Goal: Task Accomplishment & Management: Manage account settings

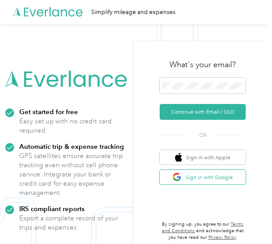
click at [177, 174] on img "button" at bounding box center [176, 176] width 9 height 9
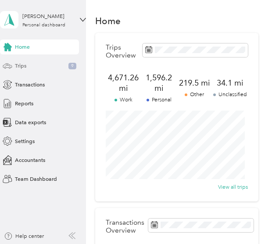
click at [36, 71] on div "Trips 9" at bounding box center [39, 65] width 79 height 15
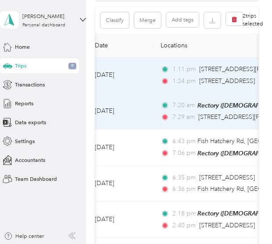
scroll to position [0, 22]
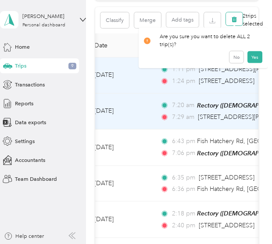
click at [235, 21] on icon "button" at bounding box center [233, 19] width 5 height 6
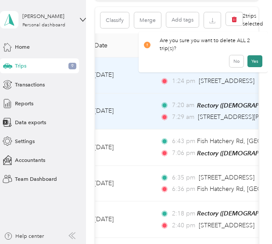
click at [259, 55] on button "Yes" at bounding box center [254, 61] width 15 height 12
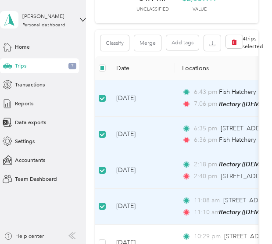
scroll to position [80, 0]
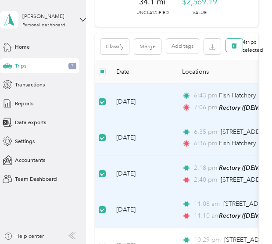
click at [231, 43] on icon "button" at bounding box center [234, 45] width 6 height 6
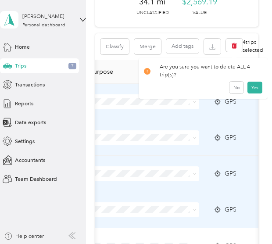
scroll to position [0, 443]
click at [262, 81] on button "Yes" at bounding box center [254, 87] width 15 height 12
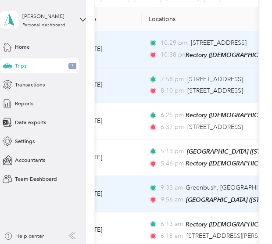
scroll to position [0, 0]
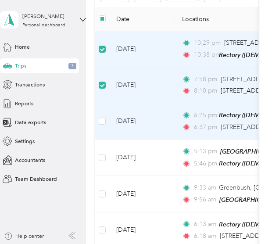
click at [97, 126] on td at bounding box center [102, 121] width 14 height 36
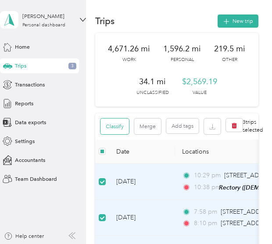
click at [110, 126] on button "Classify" at bounding box center [114, 126] width 28 height 16
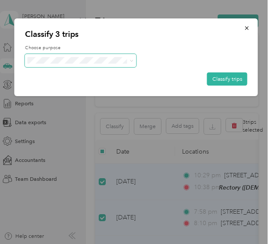
click at [108, 64] on span at bounding box center [80, 60] width 111 height 13
click at [131, 62] on icon at bounding box center [131, 61] width 4 height 4
click at [69, 128] on li "Vocations" at bounding box center [80, 123] width 111 height 13
click at [217, 80] on button "Classify trips" at bounding box center [227, 78] width 40 height 13
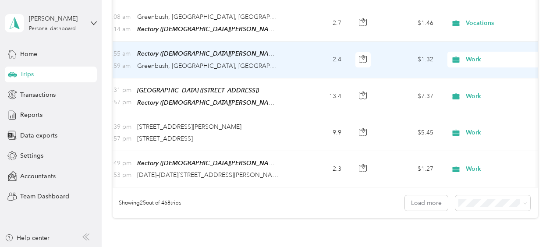
scroll to position [0, 101]
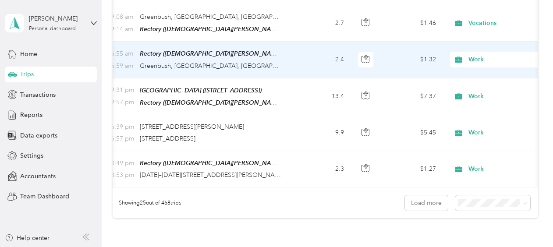
click at [271, 55] on span "Work" at bounding box center [508, 60] width 80 height 10
click at [271, 122] on span "Vocations" at bounding box center [506, 123] width 81 height 9
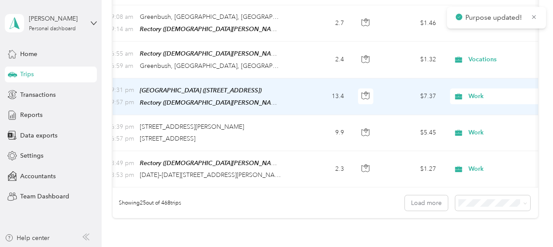
click at [271, 88] on div "Work" at bounding box center [504, 96] width 109 height 16
click at [271, 157] on span "Vocations" at bounding box center [506, 159] width 81 height 9
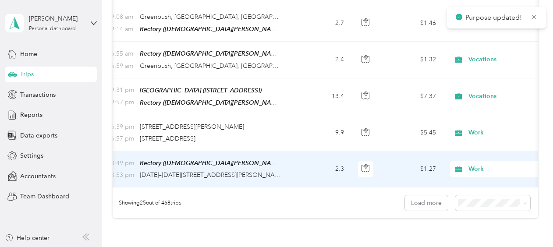
click at [271, 164] on span "Work" at bounding box center [508, 169] width 80 height 10
click at [271, 83] on li "Vocations" at bounding box center [498, 86] width 109 height 15
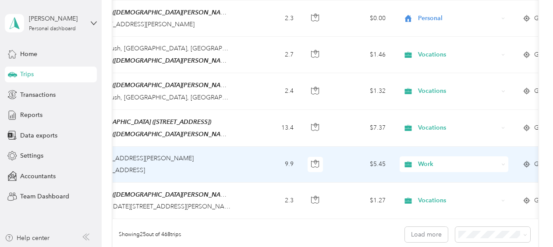
scroll to position [0, 158]
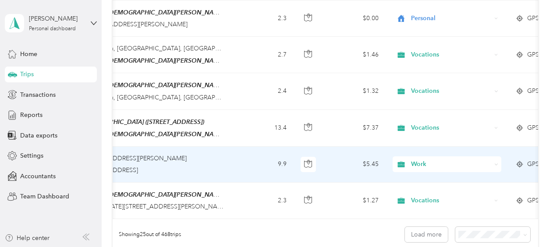
click at [271, 159] on span "Work" at bounding box center [451, 164] width 80 height 10
click at [271, 88] on li "Vocations" at bounding box center [446, 85] width 109 height 15
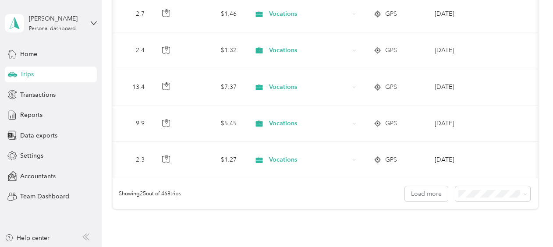
scroll to position [883, 0]
click at [271, 187] on button "Load more" at bounding box center [426, 192] width 43 height 15
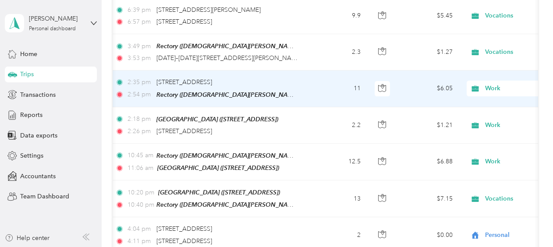
scroll to position [0, 83]
click at [271, 84] on span "Work" at bounding box center [526, 89] width 80 height 10
click at [271, 145] on span "Vocations" at bounding box center [506, 149] width 81 height 9
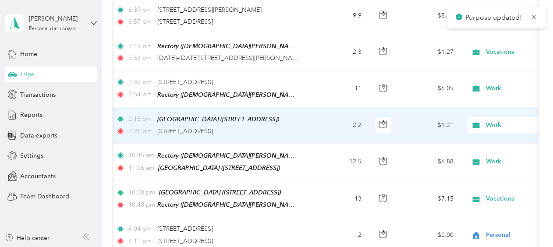
click at [271, 120] on span "Work" at bounding box center [526, 125] width 80 height 10
click at [271, 182] on span "Vocations" at bounding box center [506, 181] width 81 height 9
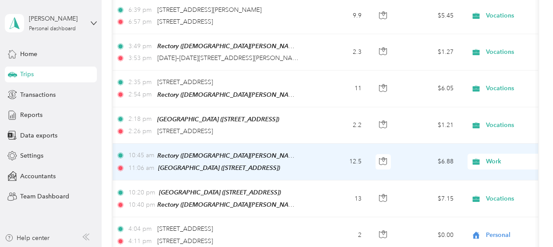
click at [271, 157] on span "Work" at bounding box center [526, 162] width 80 height 10
click at [271, 83] on li "Vocations" at bounding box center [498, 81] width 109 height 15
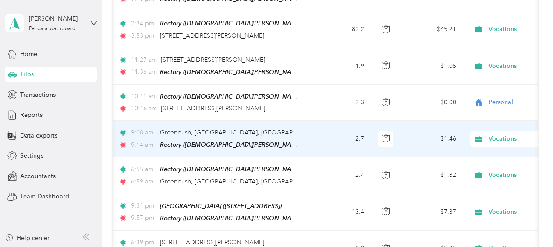
scroll to position [758, 0]
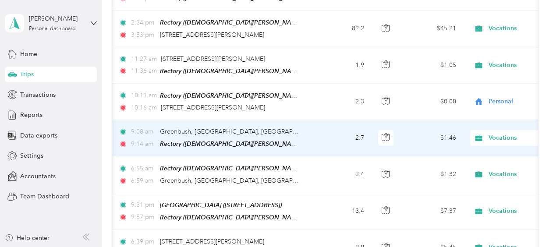
click at [271, 135] on icon at bounding box center [478, 138] width 7 height 6
click at [271, 21] on ol "Work Personal [DEMOGRAPHIC_DATA] Reimbursed Se Vocations Other Charity Medical …" at bounding box center [498, 52] width 109 height 123
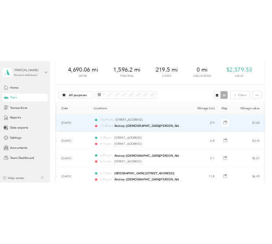
scroll to position [40, 0]
